Goal: Task Accomplishment & Management: Manage account settings

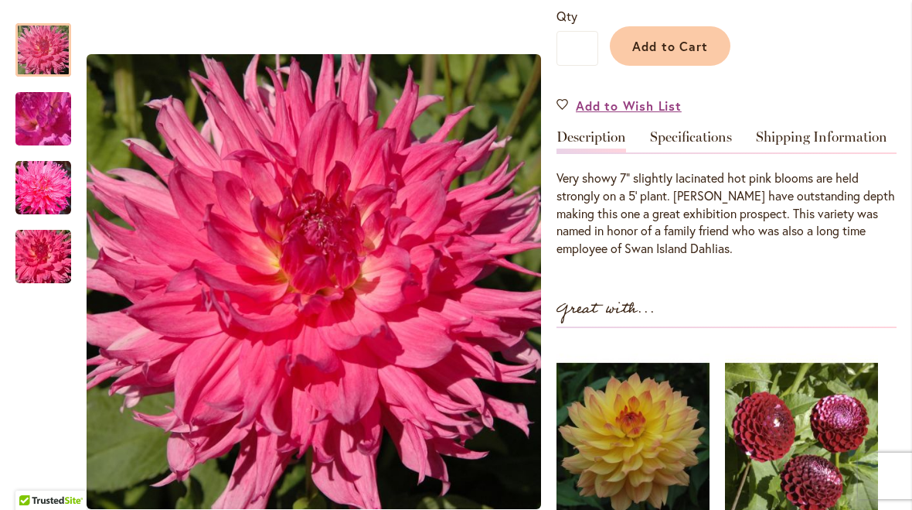
scroll to position [388, 0]
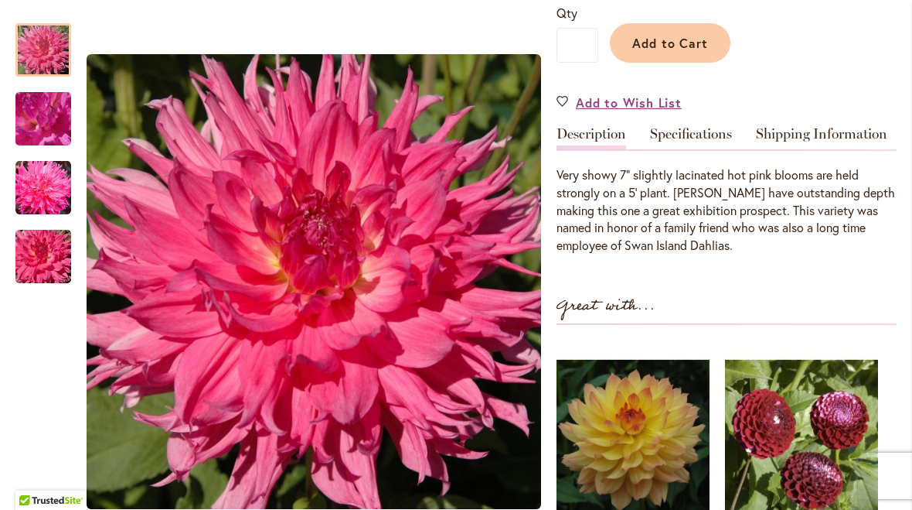
click at [56, 51] on div at bounding box center [43, 49] width 56 height 53
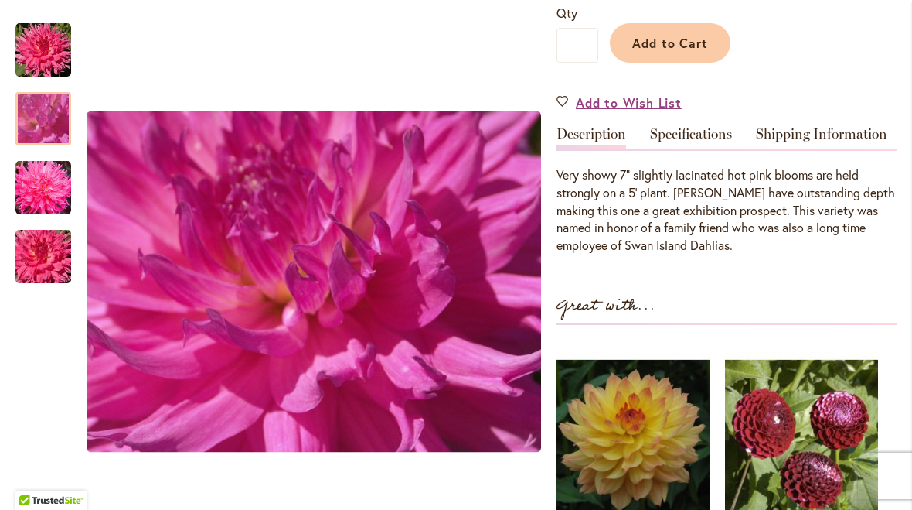
click at [44, 122] on img "HELEN RICHMOND" at bounding box center [43, 119] width 111 height 84
click at [44, 184] on img "HELEN RICHMOND" at bounding box center [43, 187] width 56 height 56
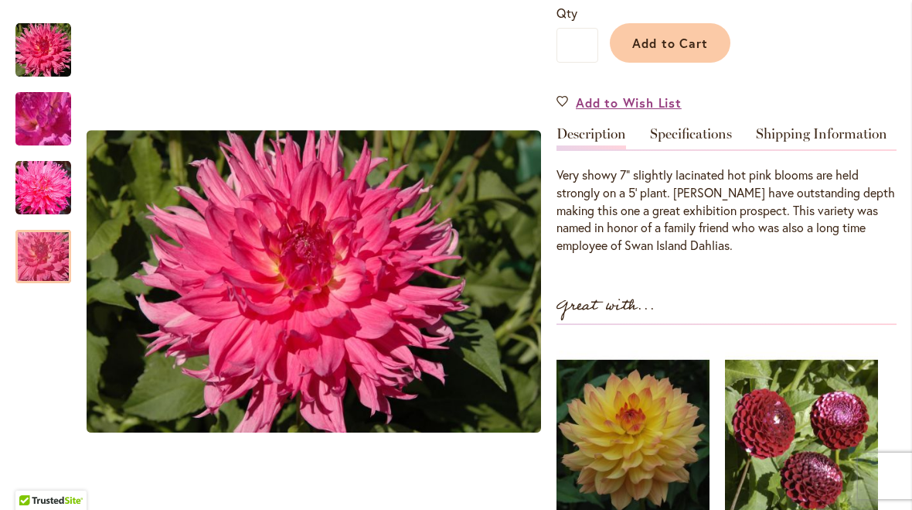
click at [56, 271] on img "HELEN RICHMOND" at bounding box center [43, 257] width 111 height 74
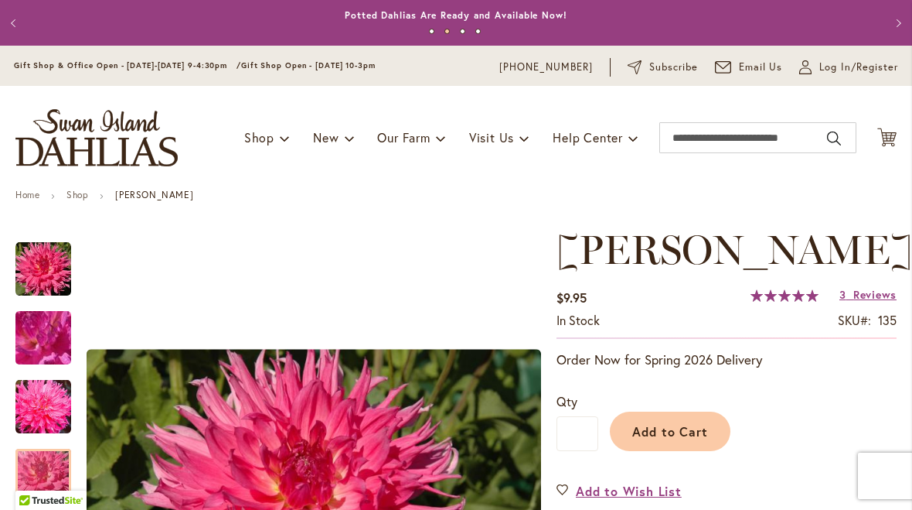
scroll to position [0, 0]
click at [827, 65] on span "Log In/Register" at bounding box center [859, 67] width 79 height 15
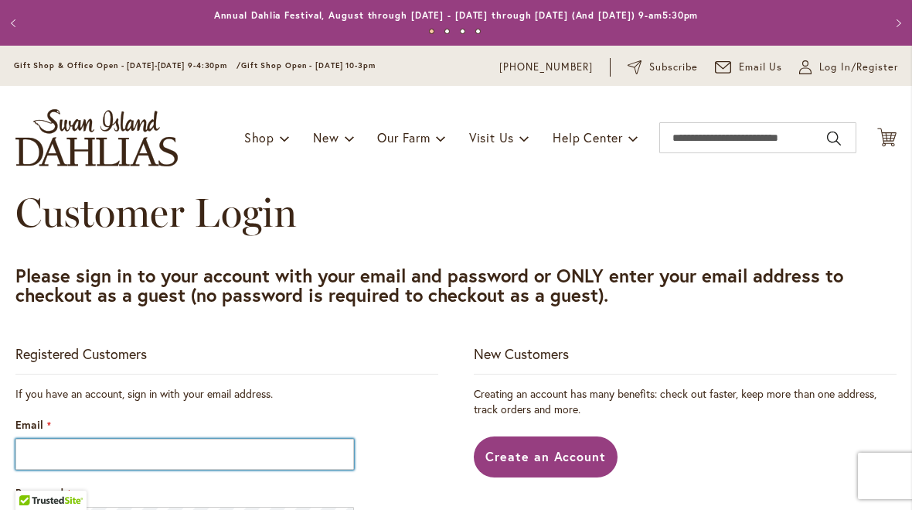
click at [121, 458] on input "Email" at bounding box center [184, 453] width 339 height 31
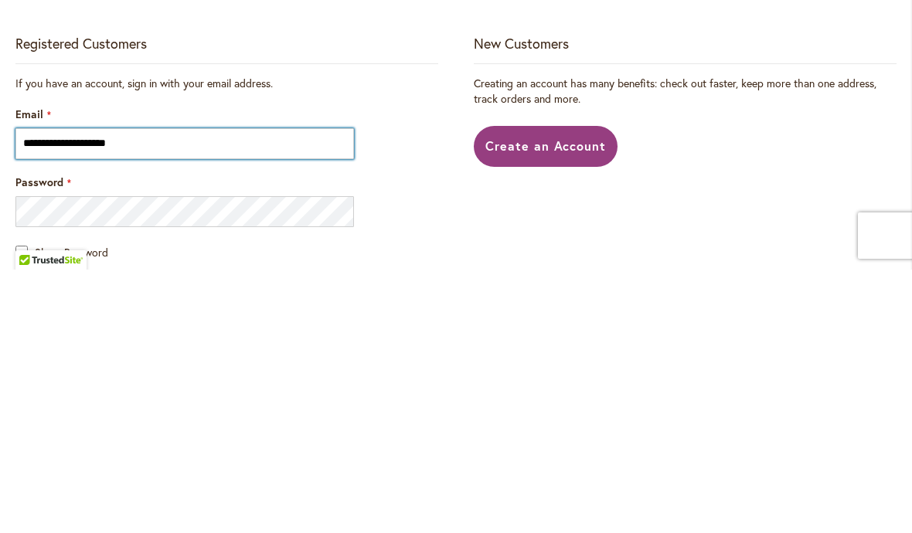
scroll to position [89, 0]
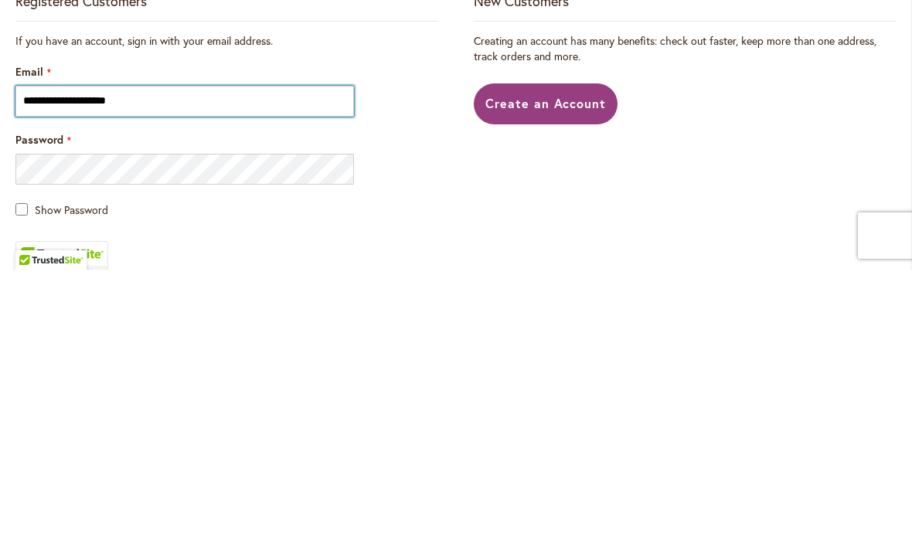
type input "**********"
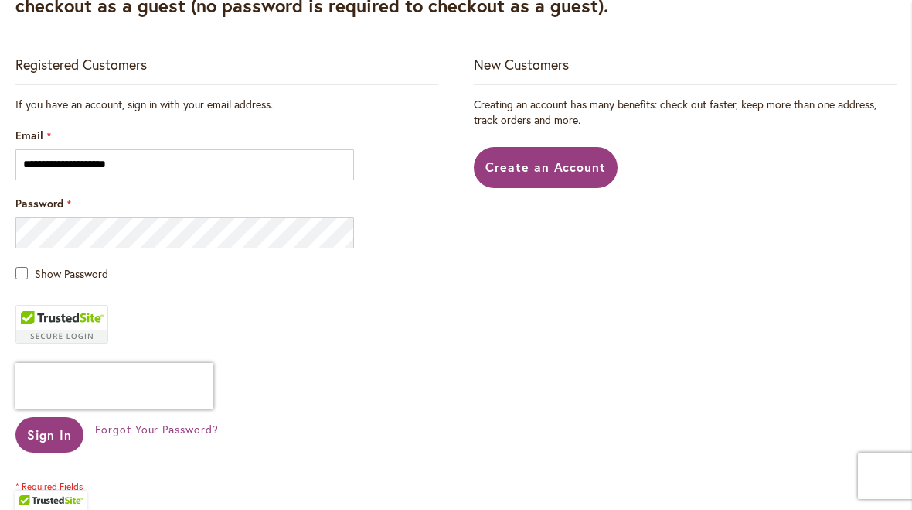
scroll to position [294, 0]
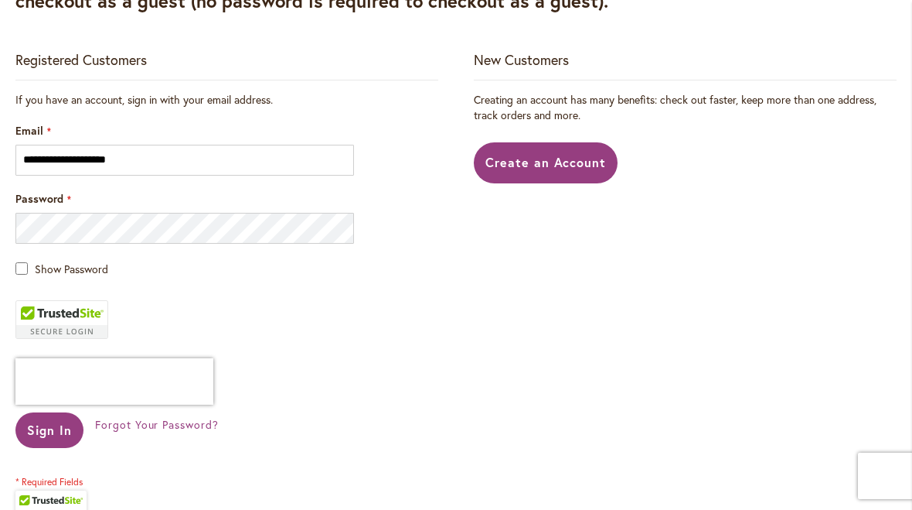
click at [60, 435] on span "Sign In" at bounding box center [49, 429] width 45 height 16
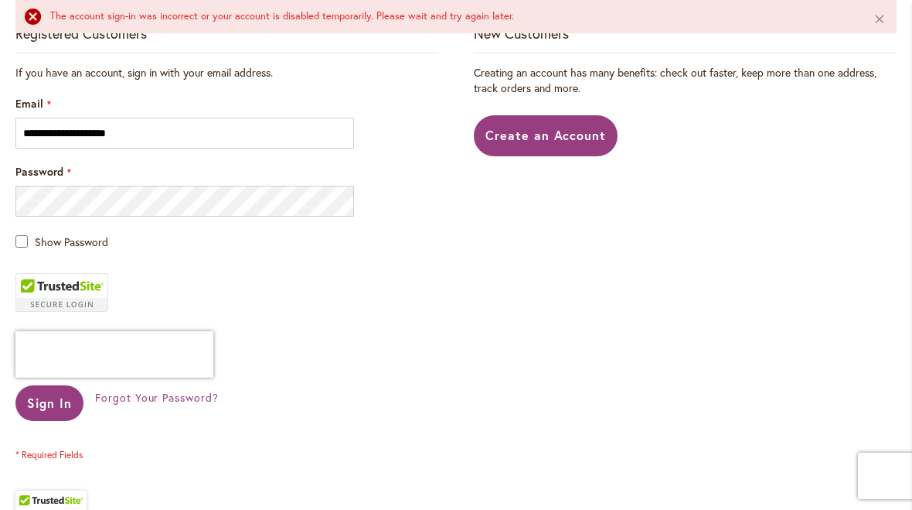
scroll to position [362, 0]
click at [52, 414] on button "Sign In" at bounding box center [49, 402] width 68 height 36
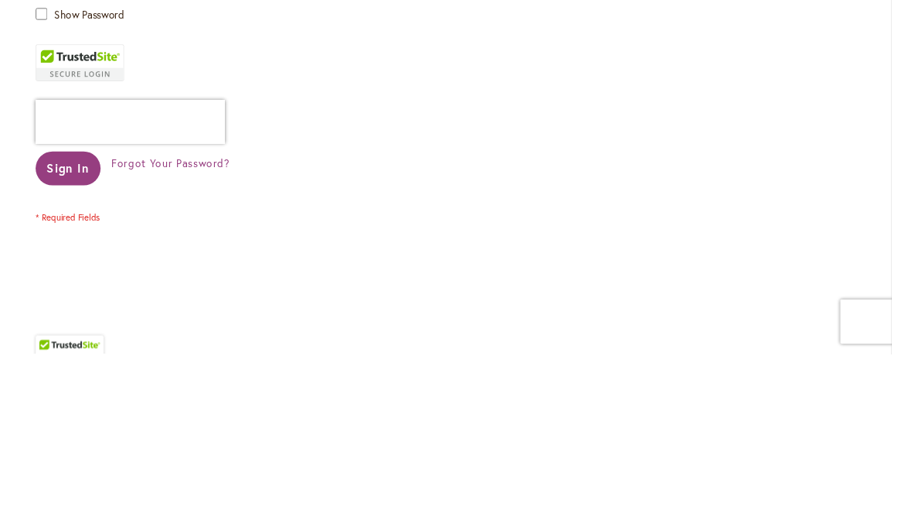
scroll to position [454, 0]
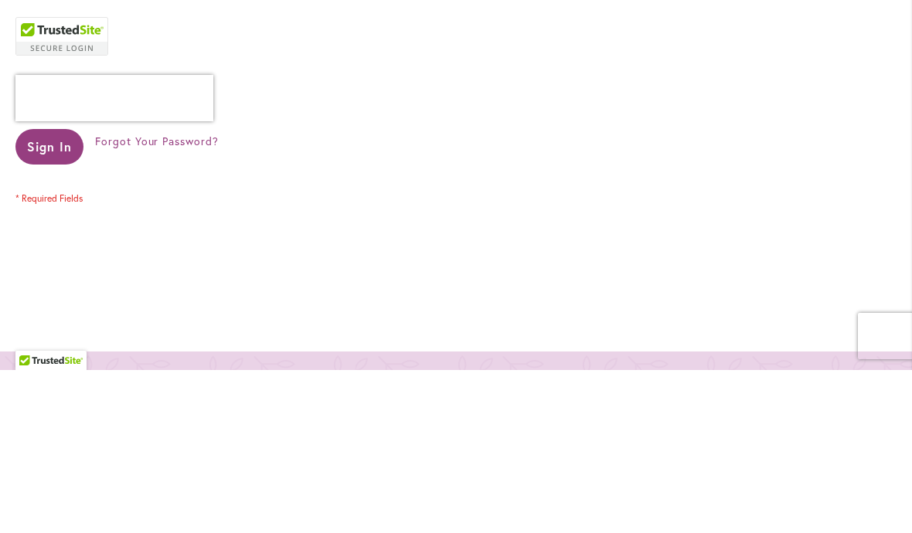
click at [49, 302] on span "Sign In" at bounding box center [49, 310] width 45 height 16
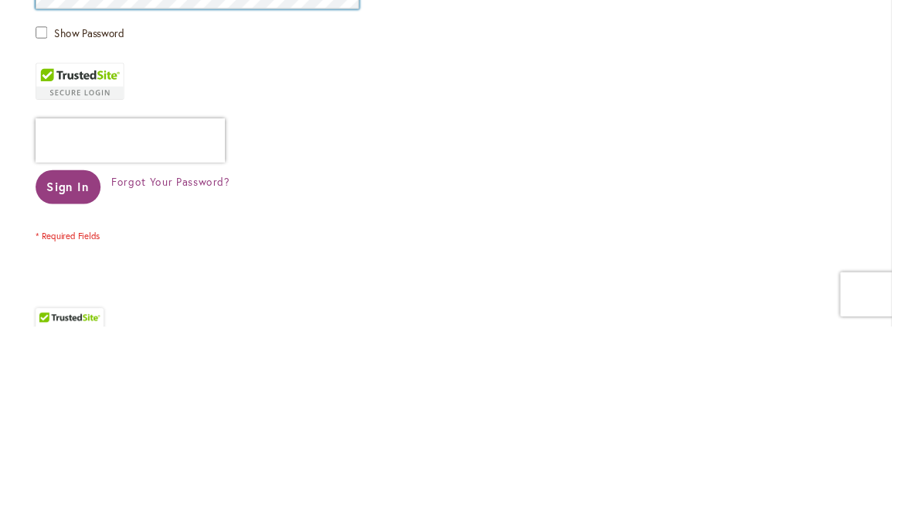
scroll to position [417, 0]
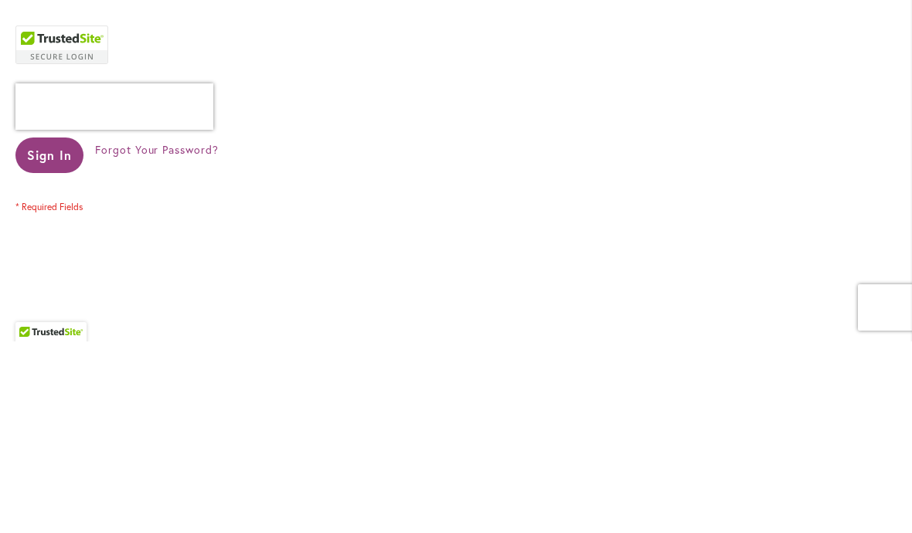
click at [61, 339] on span "Sign In" at bounding box center [49, 347] width 45 height 16
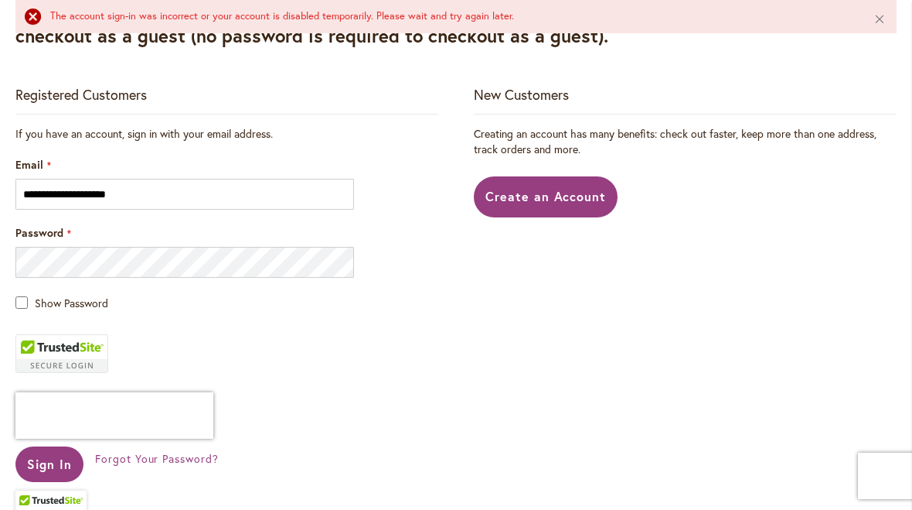
scroll to position [298, 0]
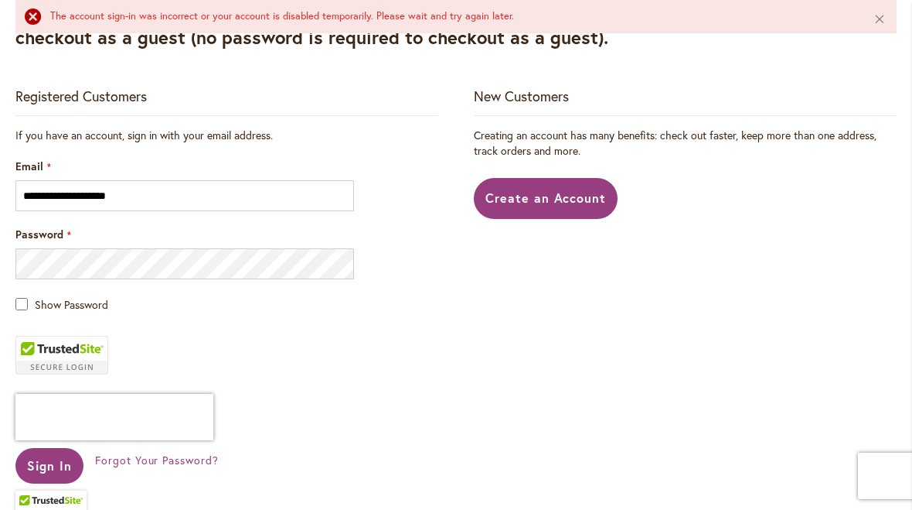
click at [161, 465] on span "Forgot Your Password?" at bounding box center [157, 459] width 124 height 15
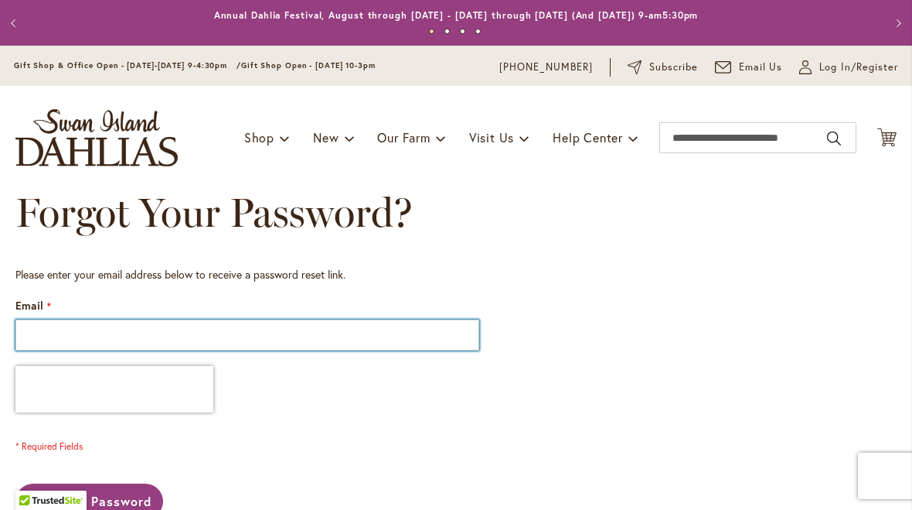
click at [45, 346] on input "Email" at bounding box center [247, 334] width 464 height 31
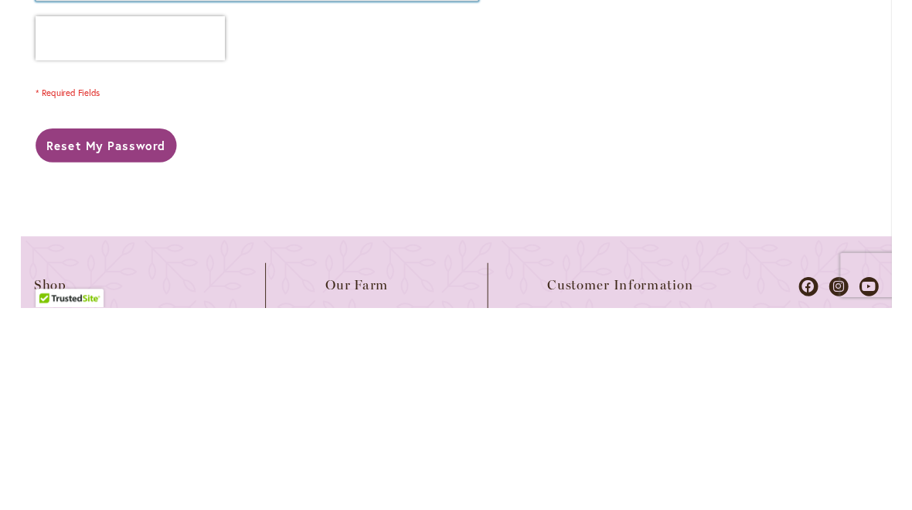
scroll to position [138, 0]
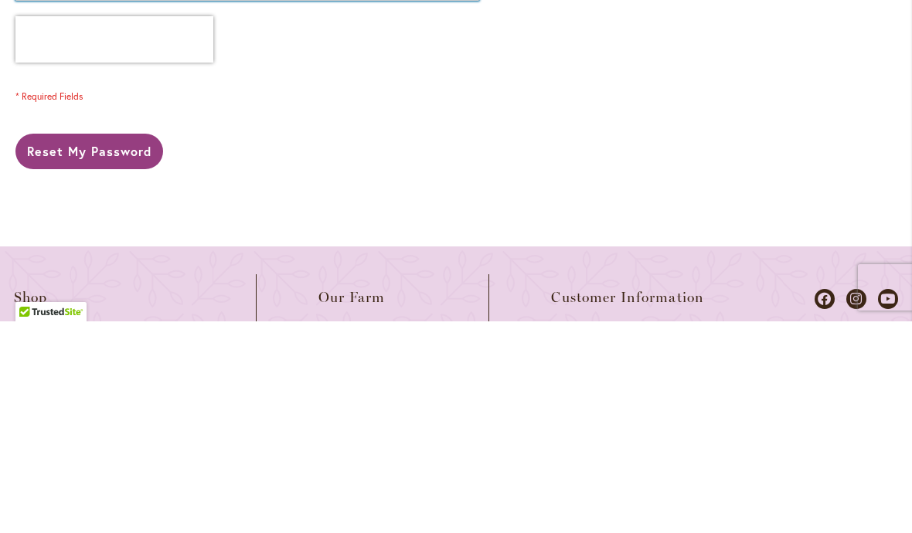
type input "**********"
click at [109, 355] on span "Reset My Password" at bounding box center [89, 363] width 124 height 16
